Goal: Task Accomplishment & Management: Manage account settings

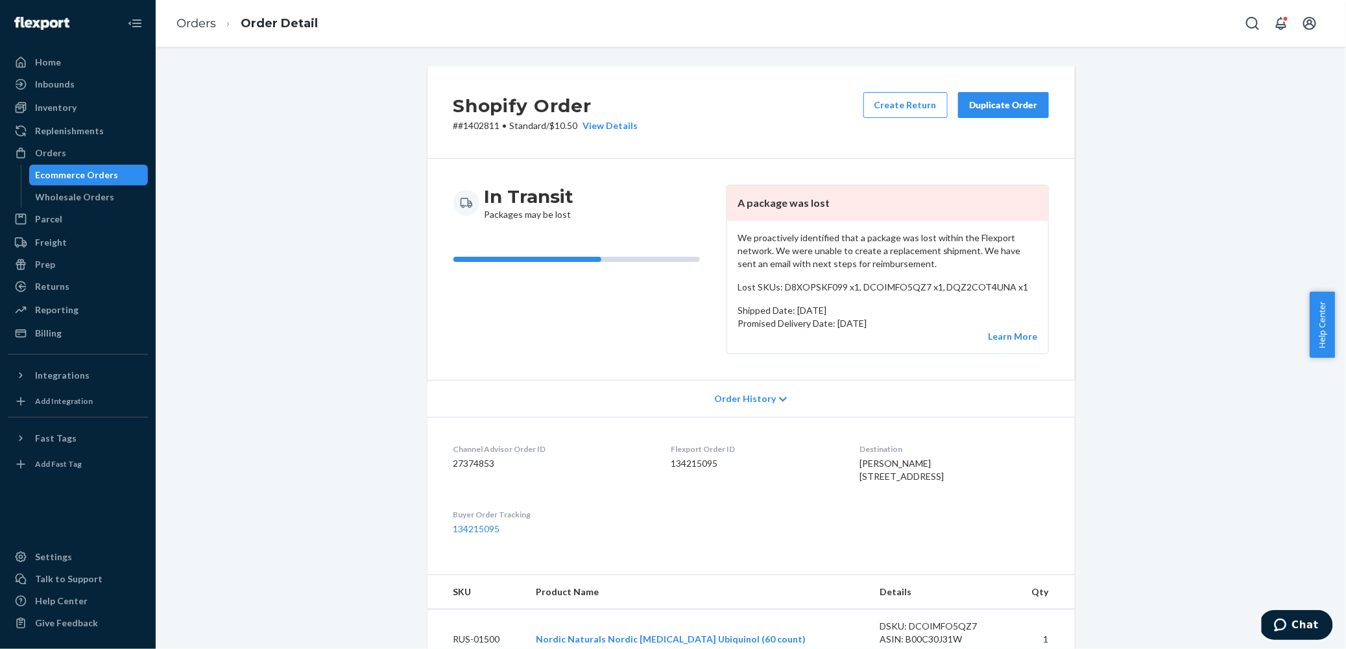
click at [996, 99] on div "Duplicate Order" at bounding box center [1003, 105] width 69 height 13
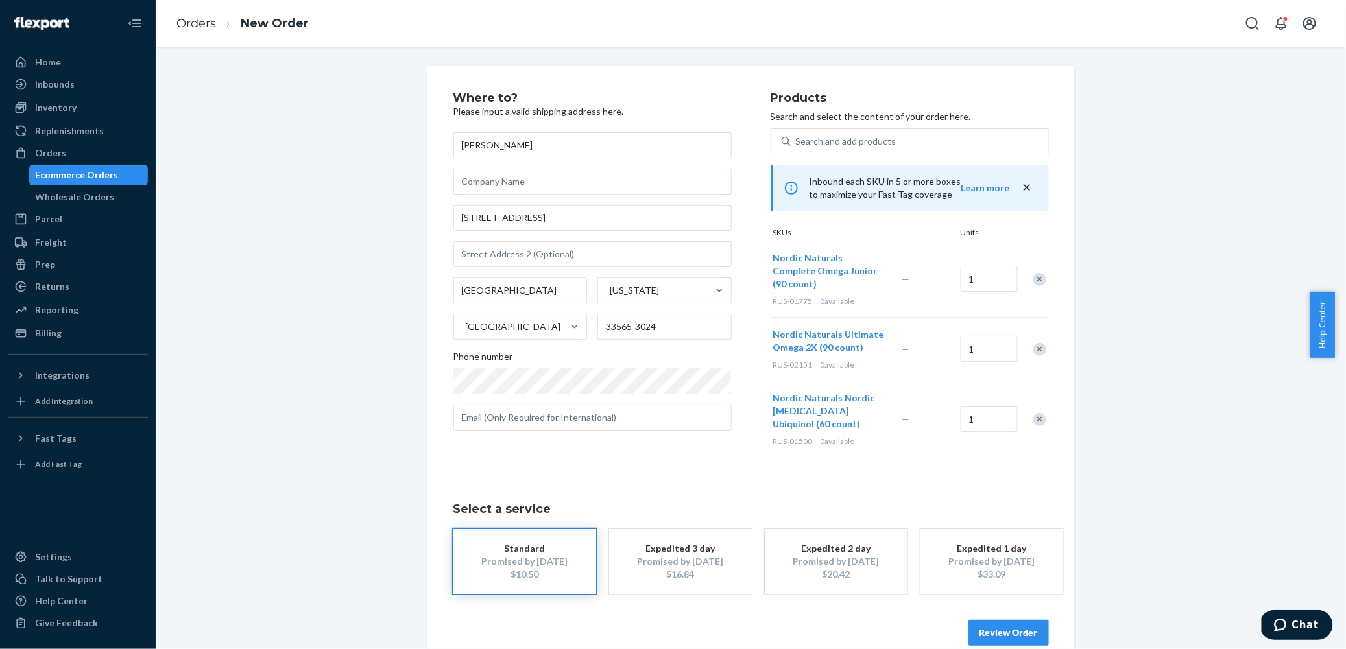
scroll to position [5, 0]
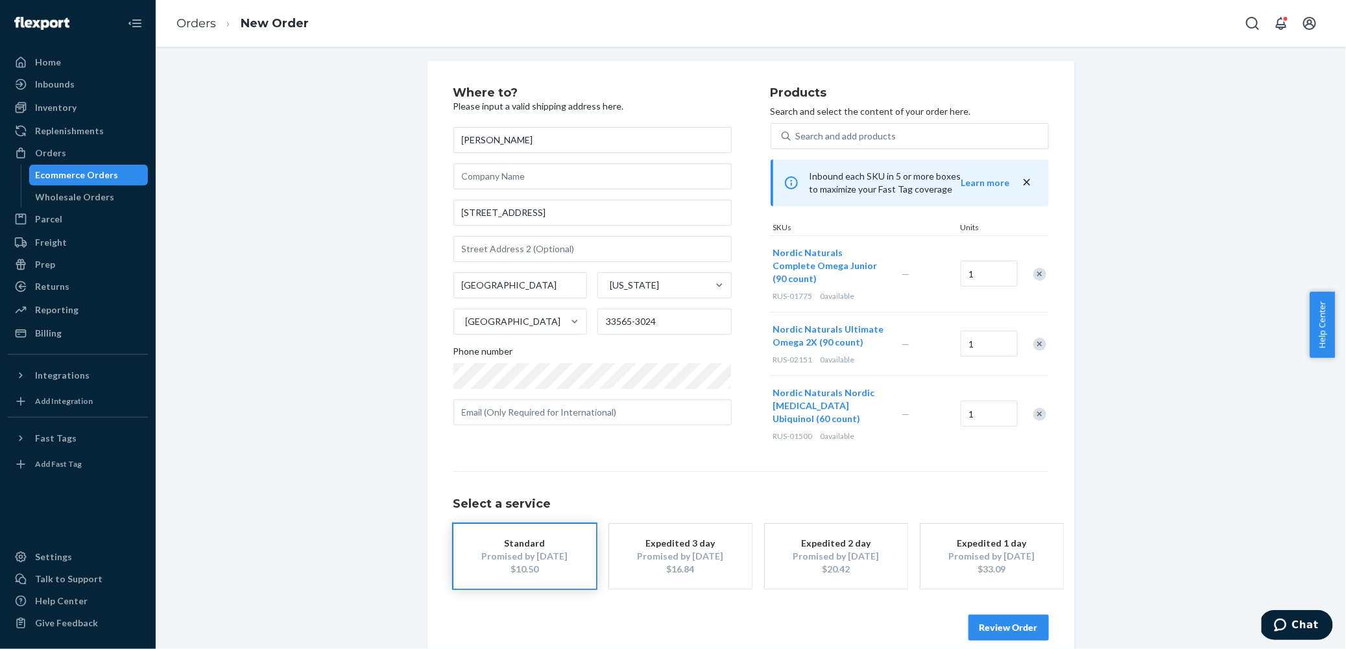
click at [656, 550] on div "Promised by [DATE]" at bounding box center [681, 556] width 104 height 13
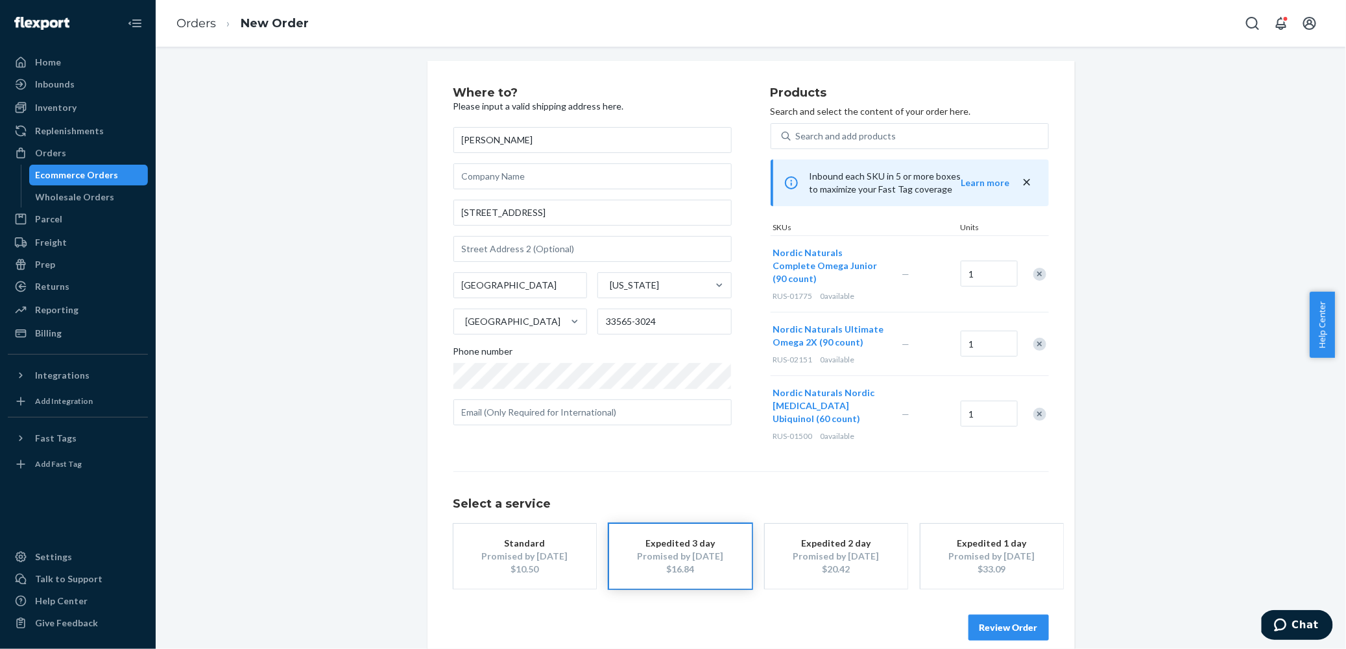
click at [984, 615] on button "Review Order" at bounding box center [1008, 628] width 80 height 26
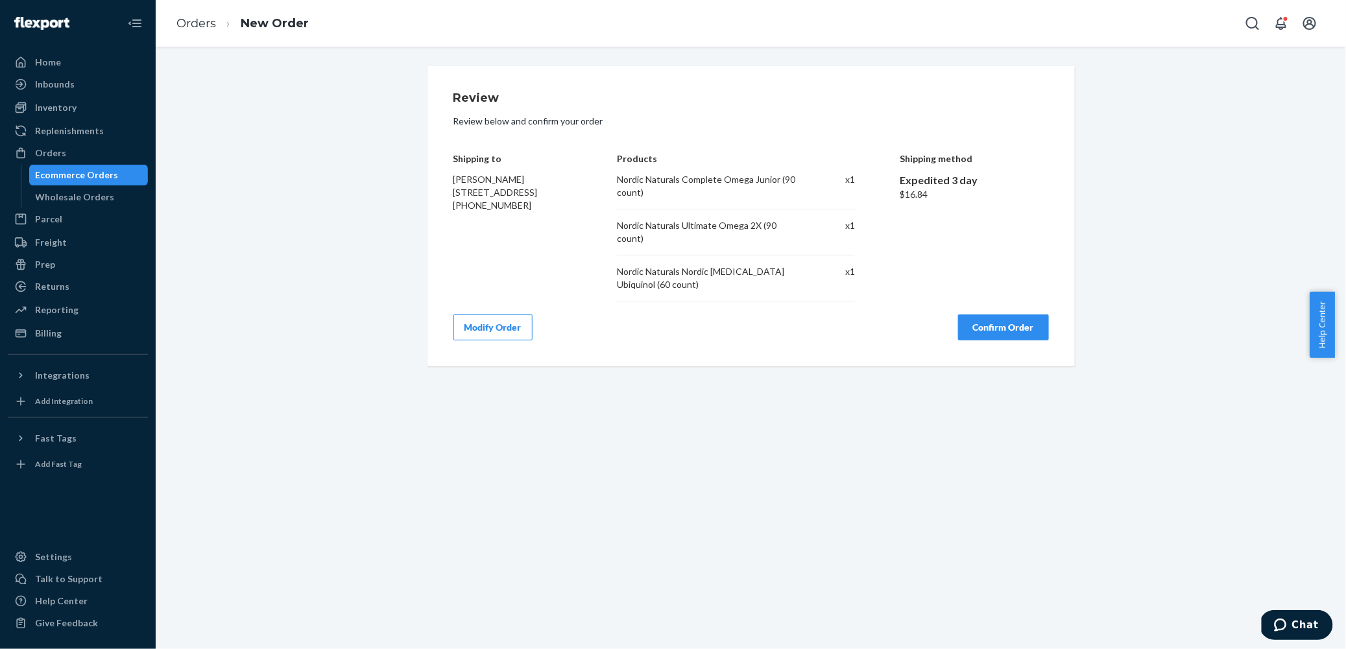
scroll to position [0, 0]
click at [978, 324] on button "Confirm Order" at bounding box center [1003, 328] width 91 height 26
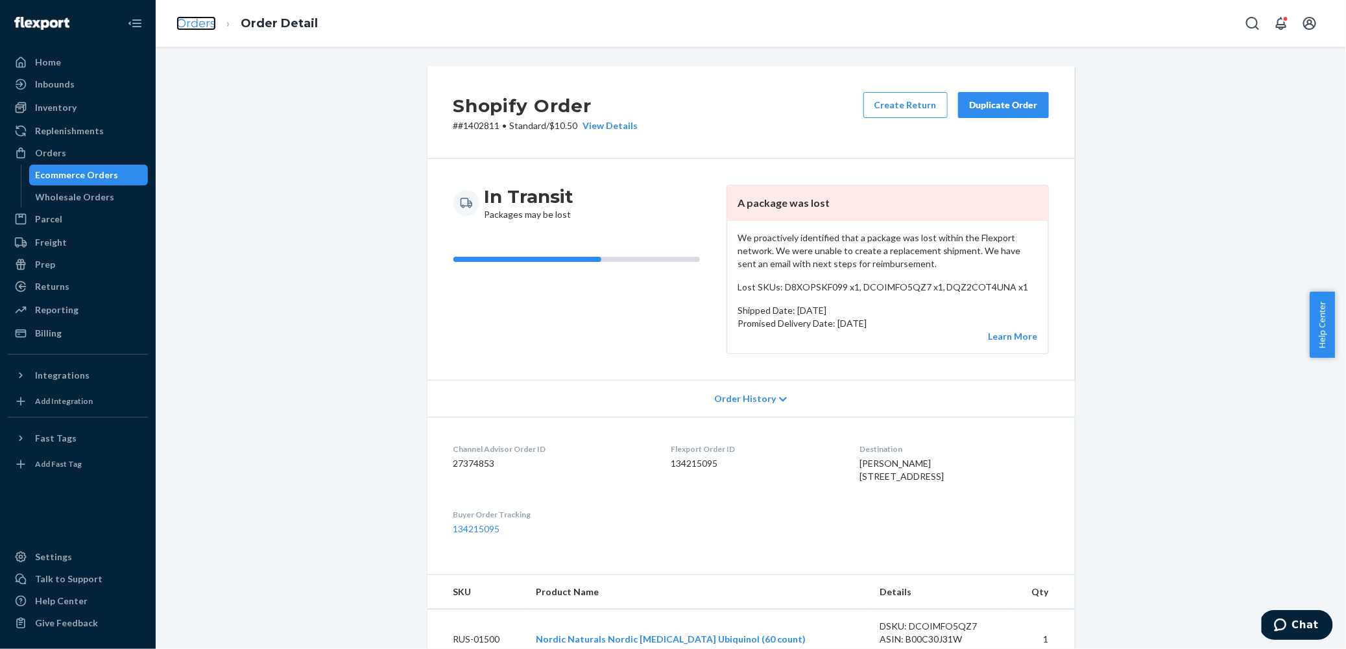
click at [189, 23] on link "Orders" at bounding box center [196, 23] width 40 height 14
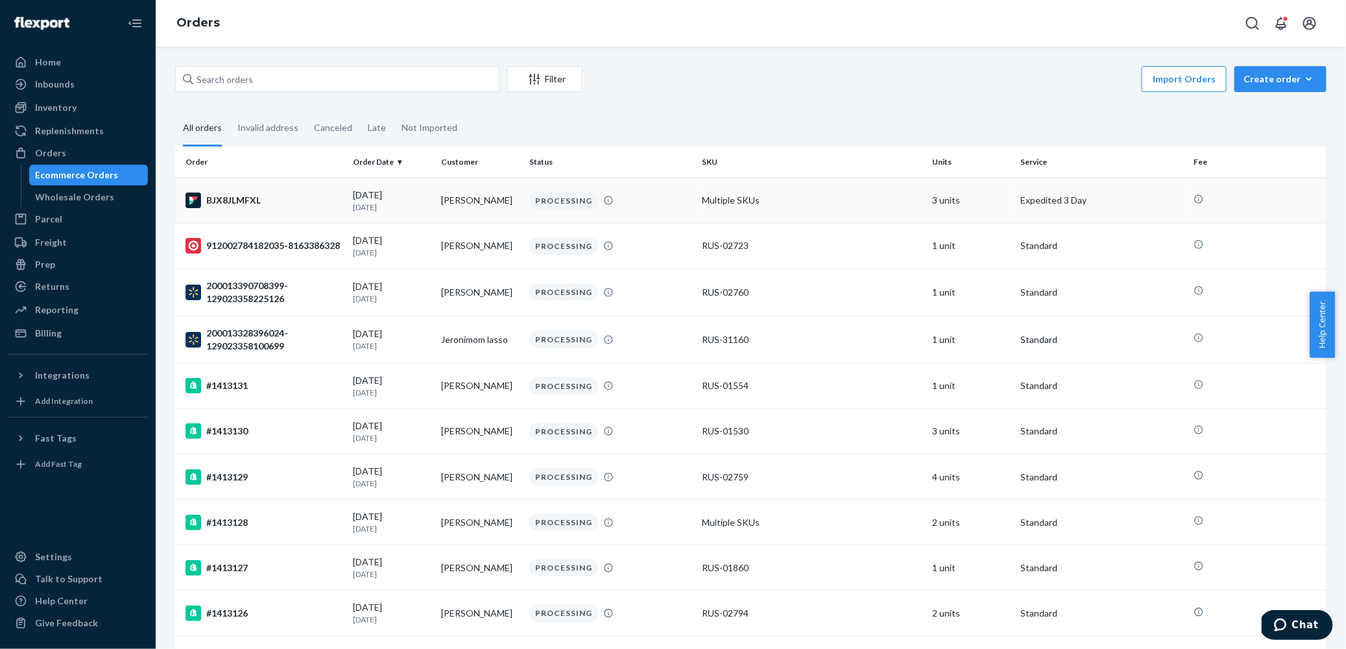
click at [280, 200] on div "BJX8JLMFXL" at bounding box center [264, 201] width 157 height 16
